Goal: Task Accomplishment & Management: Manage account settings

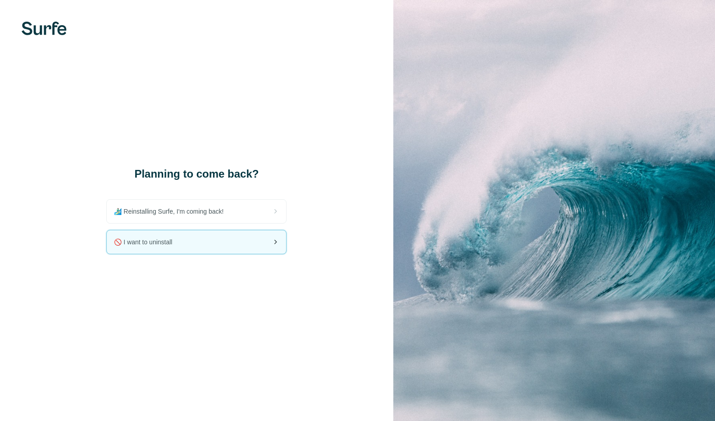
click at [217, 246] on div "🚫 I want to uninstall" at bounding box center [196, 241] width 179 height 23
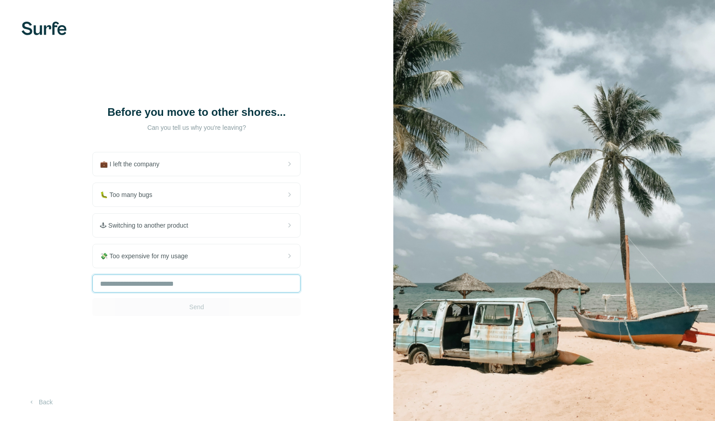
click at [211, 285] on input "text" at bounding box center [196, 284] width 208 height 18
type input "**********"
click at [225, 314] on button "Send" at bounding box center [196, 307] width 208 height 18
